Goal: Information Seeking & Learning: Learn about a topic

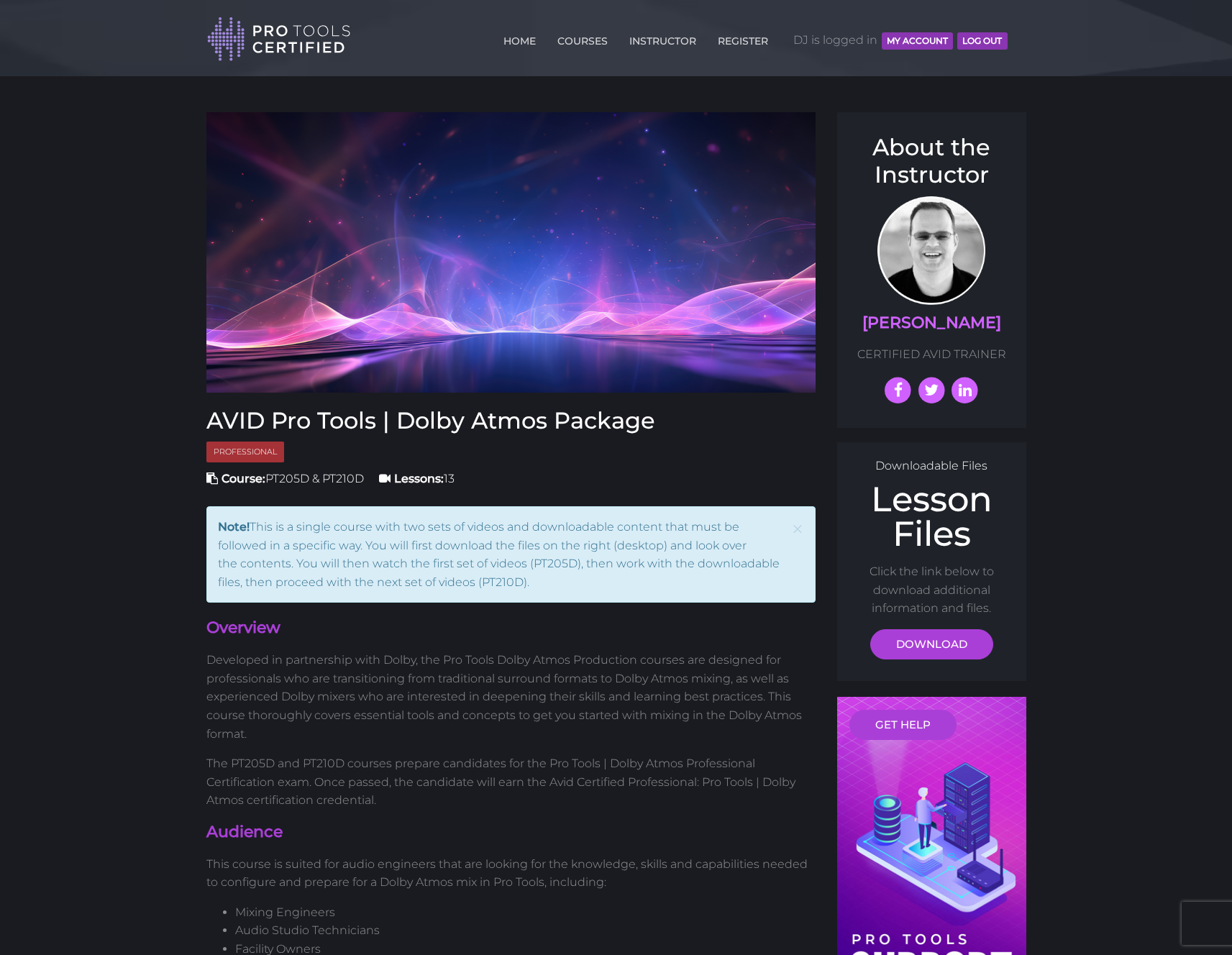
click at [1013, 35] on div "HOME COURSES INSTRUCTOR REGISTER DJ is logged in MY ACCOUNT Log Out" at bounding box center [612, 37] width 811 height 51
click at [1011, 36] on div "HOME COURSES INSTRUCTOR REGISTER DJ is logged in MY ACCOUNT Log Out" at bounding box center [612, 37] width 811 height 51
click at [1013, 36] on div "HOME COURSES INSTRUCTOR REGISTER DJ is logged in MY ACCOUNT Log Out" at bounding box center [612, 37] width 811 height 51
click at [28, 19] on header "Toggle navigation HOME COURSES INSTRUCTOR REGISTER DJ is logged in MY ACCOUNT L…" at bounding box center [616, 38] width 1232 height 76
click at [18, 16] on header "Toggle navigation HOME COURSES INSTRUCTOR REGISTER DJ is logged in MY ACCOUNT L…" at bounding box center [616, 38] width 1232 height 76
